Goal: Check status: Check status

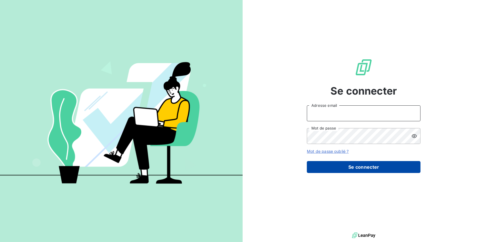
type input "[EMAIL_ADDRESS][DOMAIN_NAME]"
click at [350, 169] on button "Se connecter" at bounding box center [364, 167] width 114 height 12
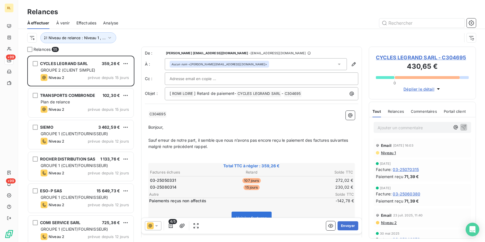
scroll to position [182, 103]
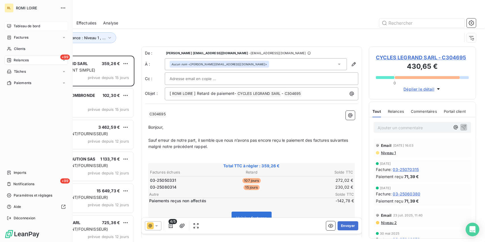
click at [10, 23] on div "Tableau de bord" at bounding box center [36, 26] width 63 height 9
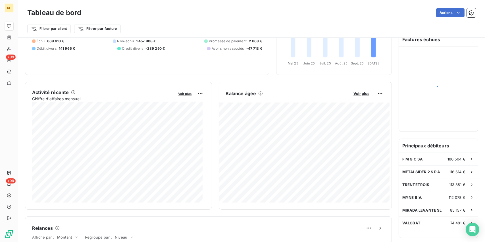
scroll to position [57, 0]
